Goal: Transaction & Acquisition: Purchase product/service

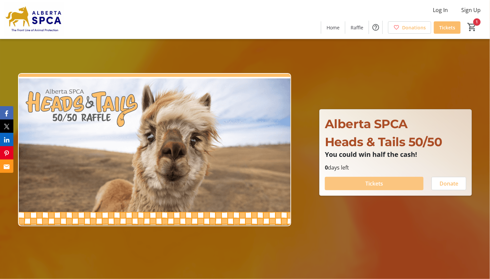
click at [374, 185] on span "Tickets" at bounding box center [374, 184] width 18 height 8
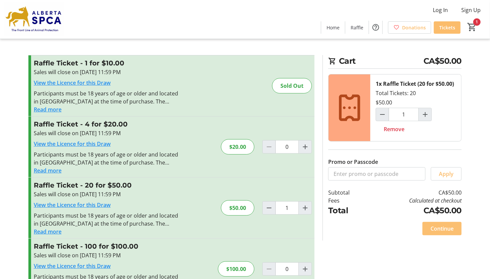
click at [436, 230] on span "Continue" at bounding box center [441, 229] width 23 height 8
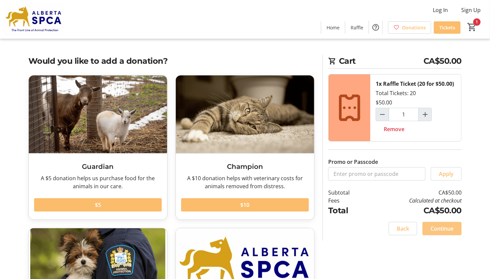
click at [435, 228] on span "Continue" at bounding box center [441, 229] width 23 height 8
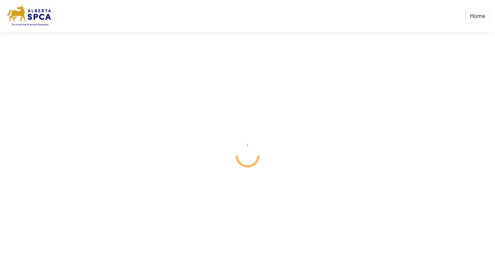
select select "CA"
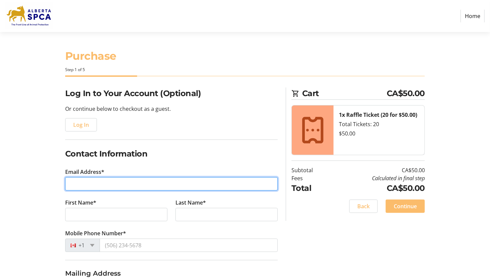
click at [93, 184] on input "Email Address*" at bounding box center [171, 183] width 213 height 13
type input "[EMAIL_ADDRESS][DOMAIN_NAME]"
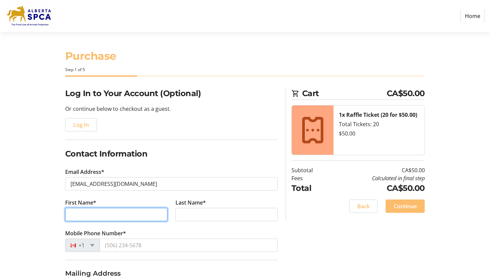
type input "[PERSON_NAME]"
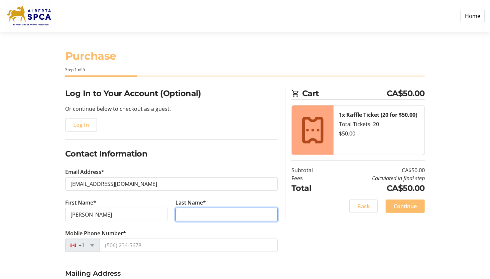
type input "[PERSON_NAME]"
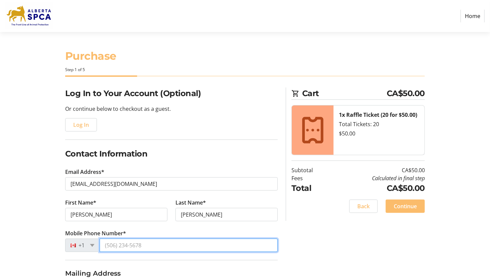
type input "[PHONE_NUMBER]"
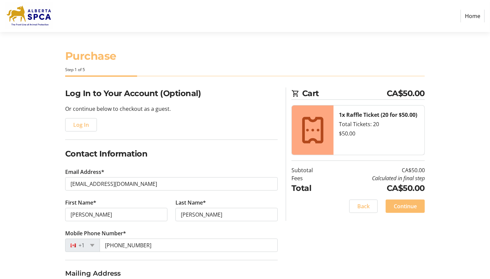
type input "[STREET_ADDRESS]"
type input "Box 532"
type input "[PERSON_NAME]"
select select "AB"
type input "T0J 1P0"
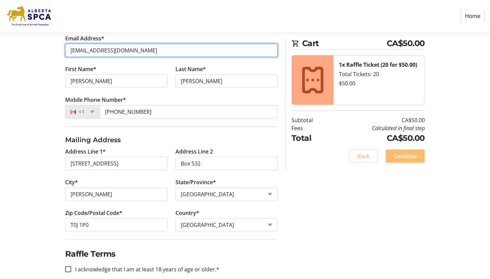
scroll to position [143, 0]
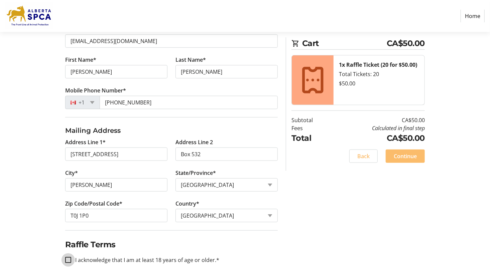
click at [67, 258] on input "I acknowledge that I am at least 18 years of age or older.*" at bounding box center [68, 260] width 6 height 6
checkbox input "true"
click at [400, 154] on span "Continue" at bounding box center [405, 156] width 23 height 8
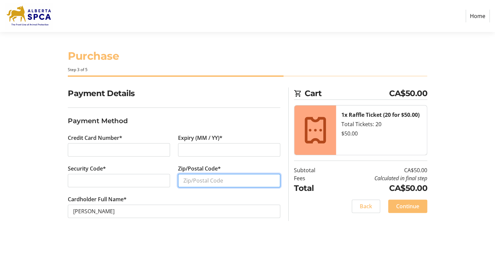
click at [186, 180] on input "Zip/Postal Code*" at bounding box center [229, 180] width 102 height 13
type input "T0J 1P0"
click at [402, 207] on span "Continue" at bounding box center [407, 207] width 23 height 8
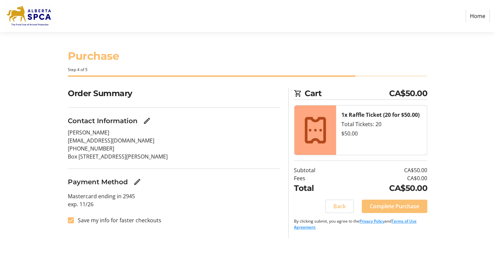
click at [410, 204] on span "Complete Purchase" at bounding box center [394, 207] width 49 height 8
